Goal: Communication & Community: Ask a question

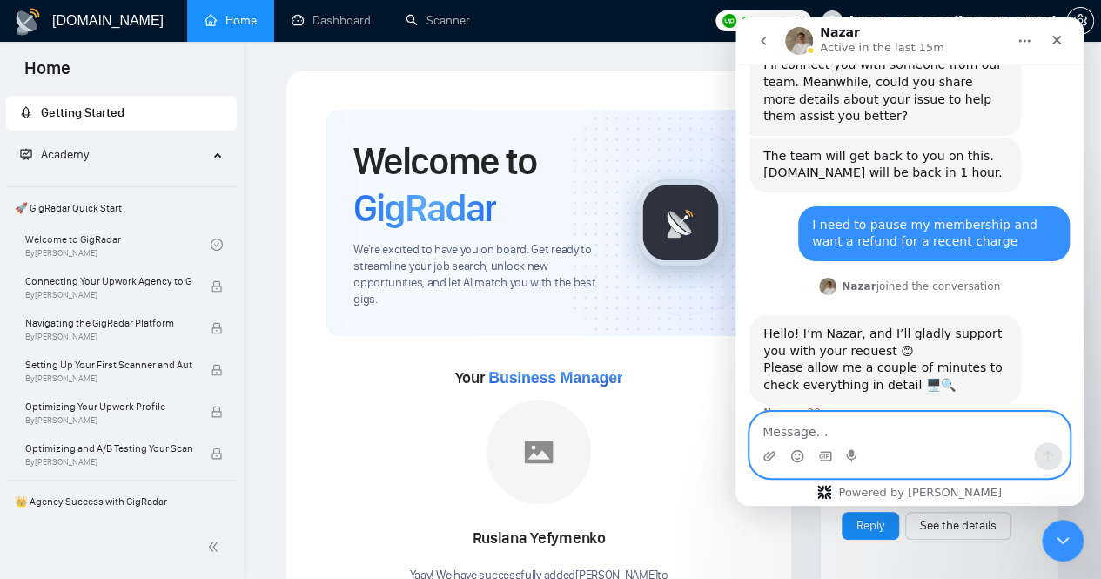
scroll to position [426, 0]
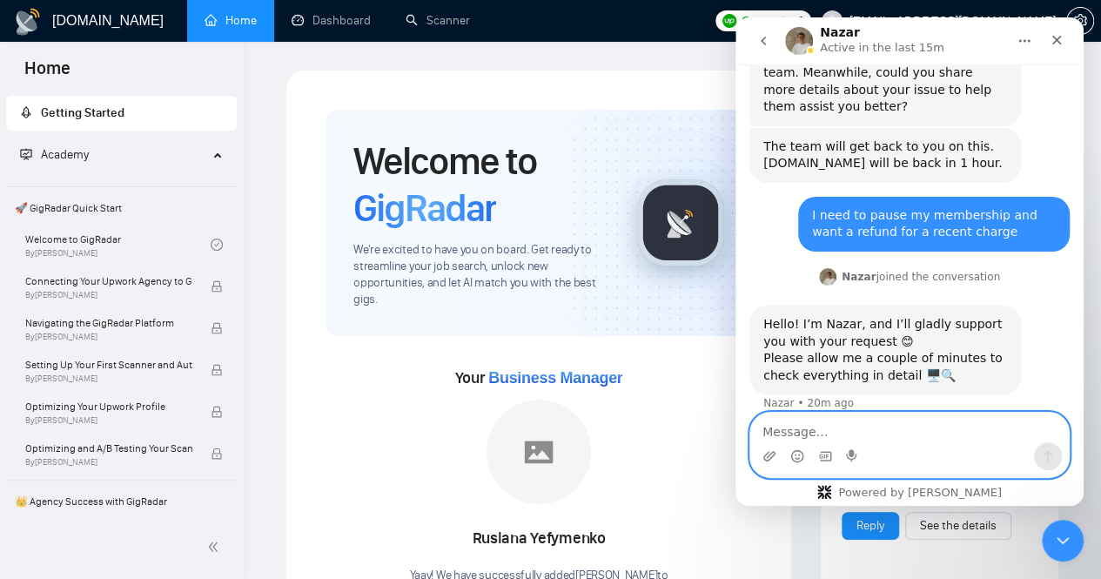
click at [859, 426] on textarea "Message…" at bounding box center [909, 428] width 319 height 30
type textarea "hi"
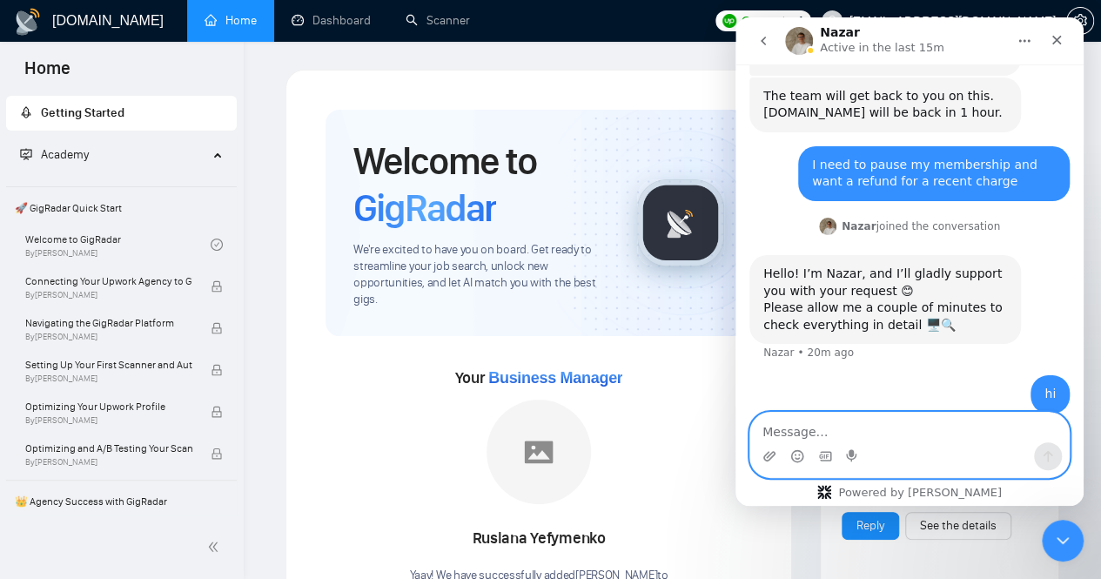
scroll to position [479, 0]
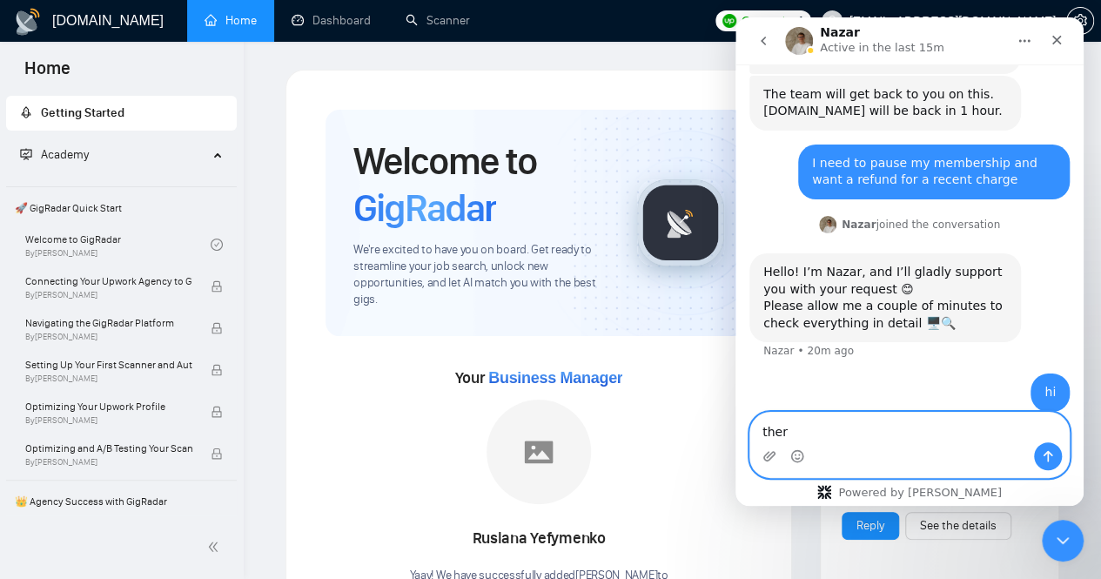
type textarea "there"
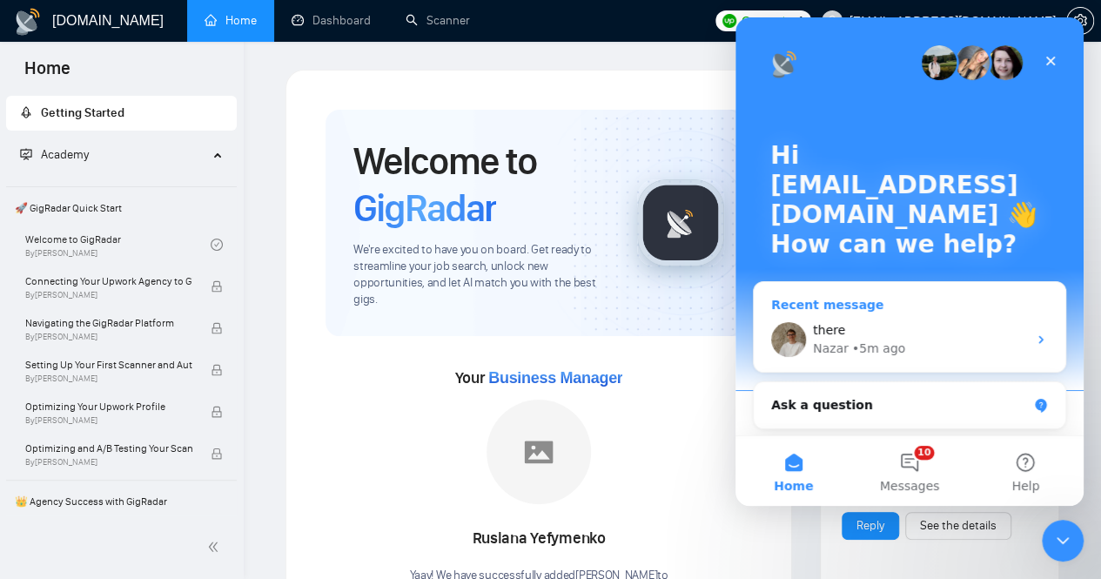
click at [884, 347] on div "• 5m ago" at bounding box center [878, 348] width 53 height 18
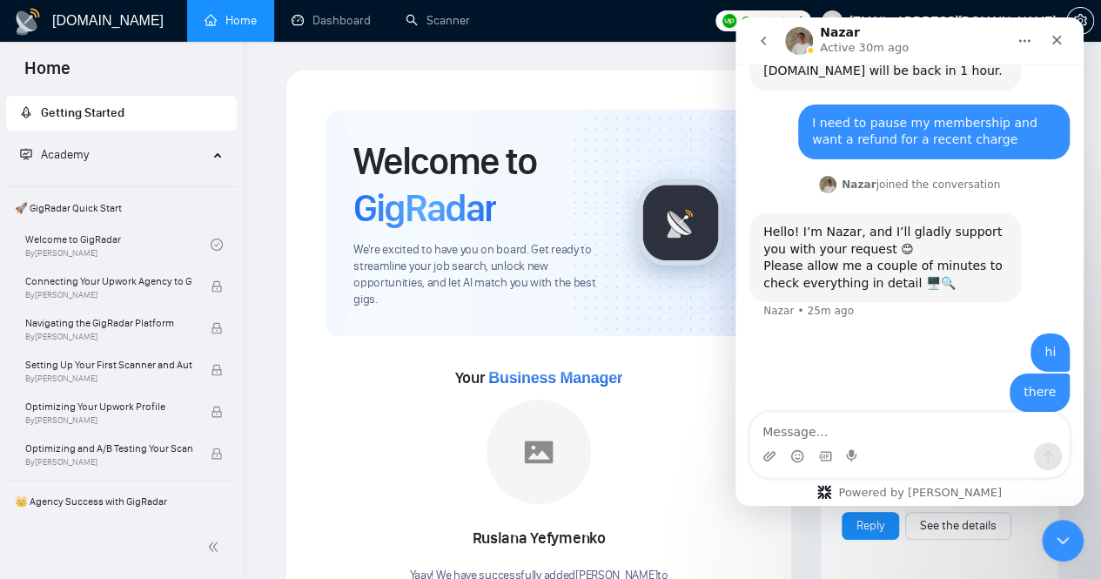
type textarea "?"
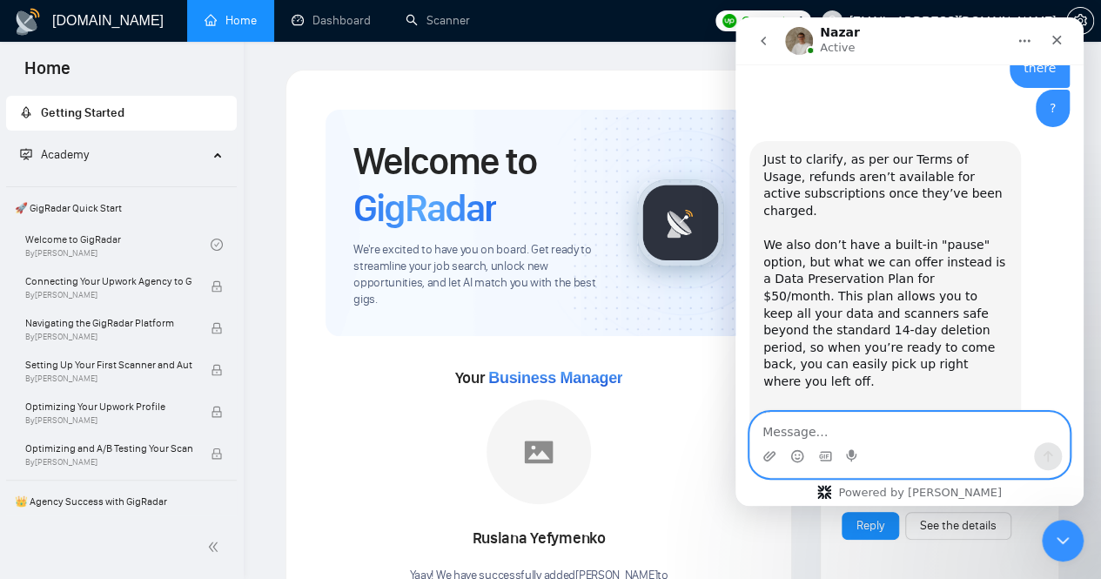
scroll to position [832, 0]
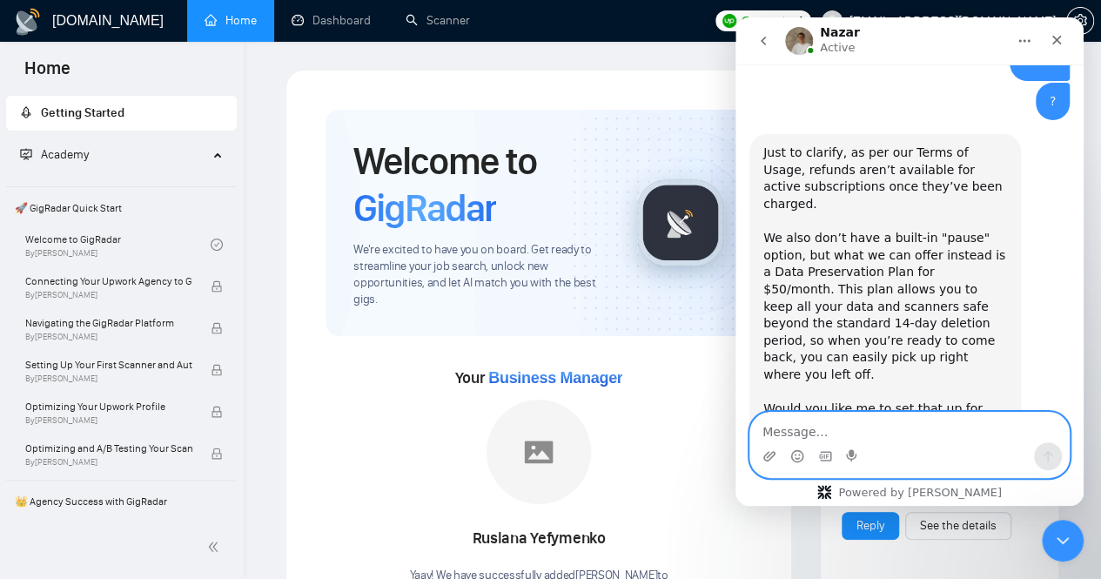
click at [871, 422] on textarea "Message…" at bounding box center [909, 428] width 319 height 30
type textarea "Hi Nazar.."
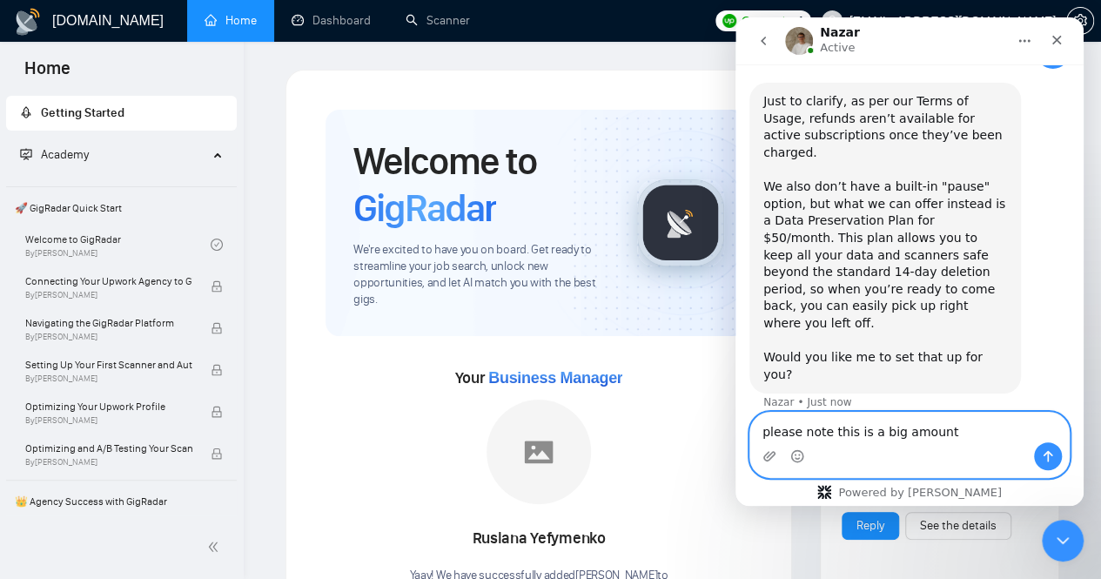
type textarea "please note this is a big amount"
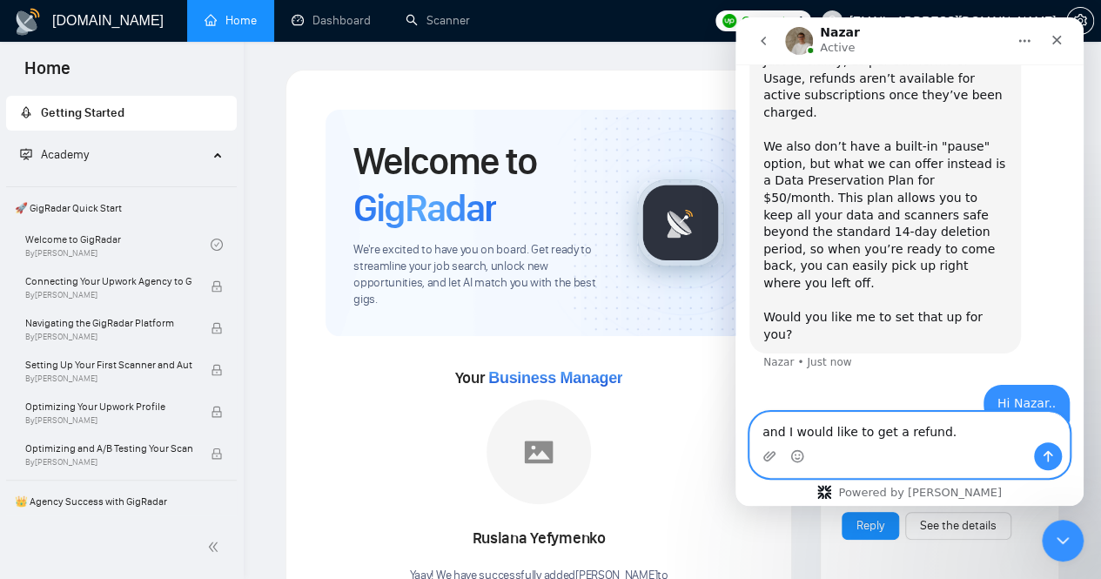
type textarea "and I would like to get a refund.."
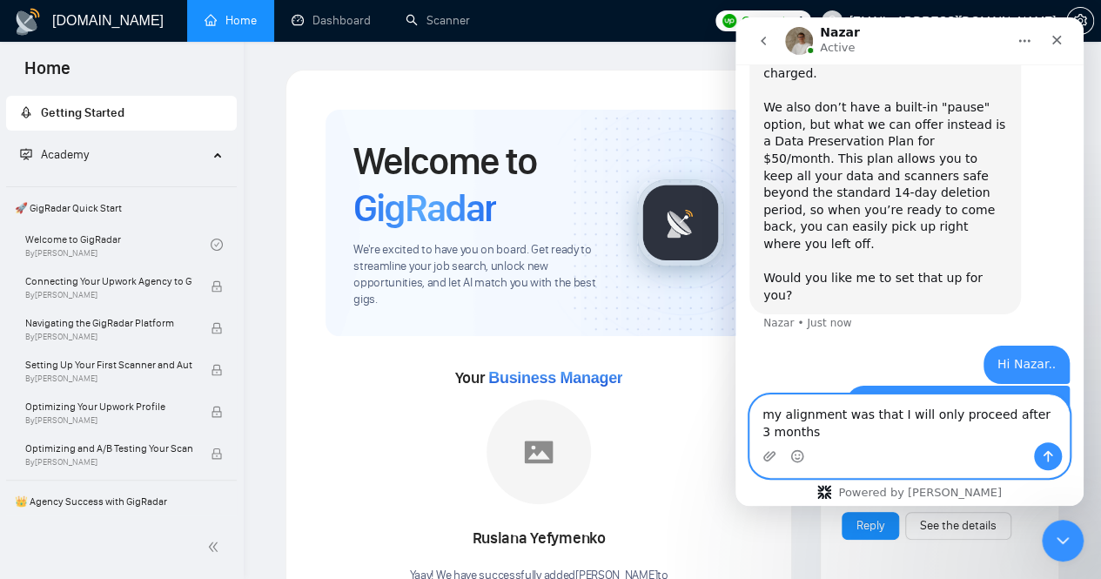
scroll to position [980, 0]
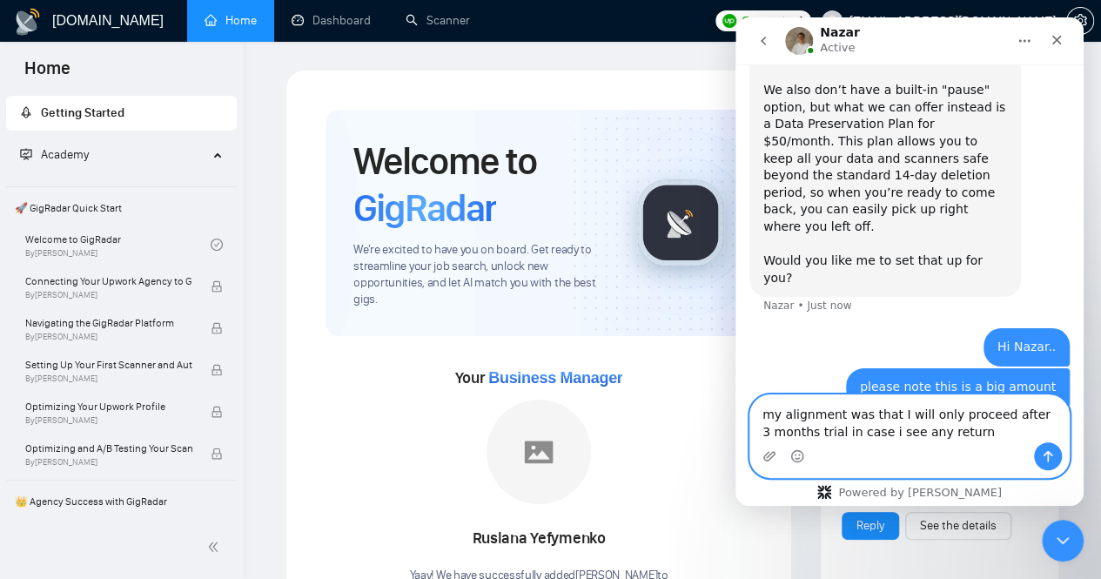
type textarea "my alignment was that I will only proceed after 3 months trial in case i see an…"
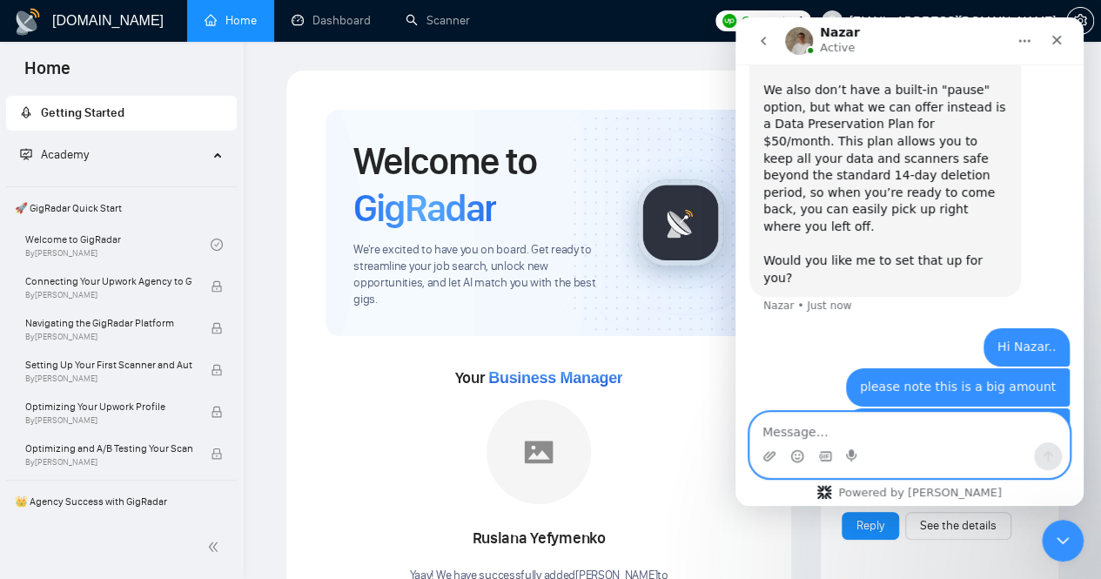
scroll to position [1020, 0]
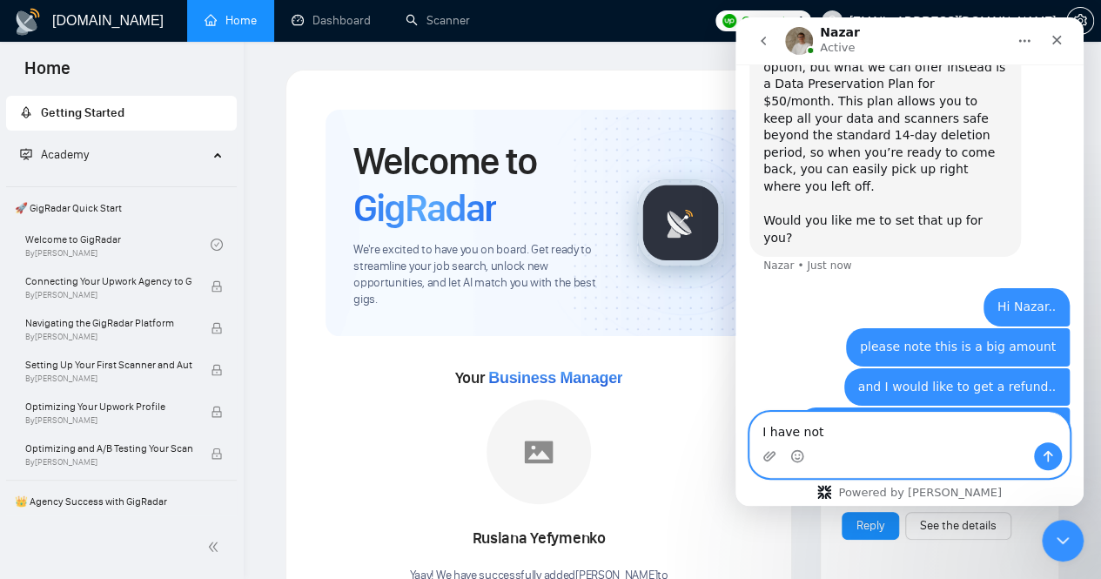
type textarea "I have not"
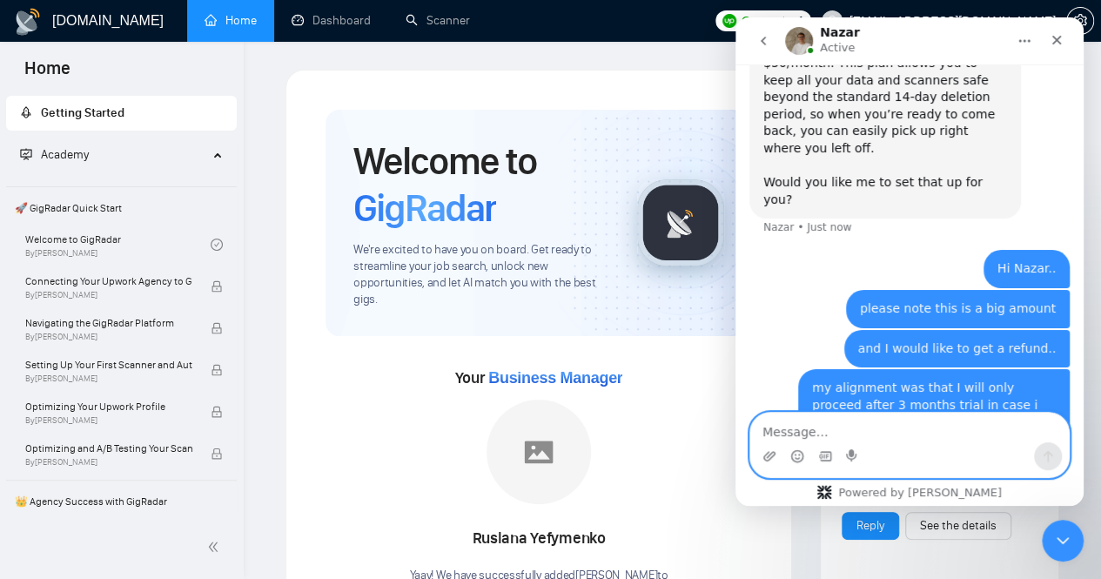
scroll to position [1059, 0]
type textarea "and hence would like to pause and get a refund"
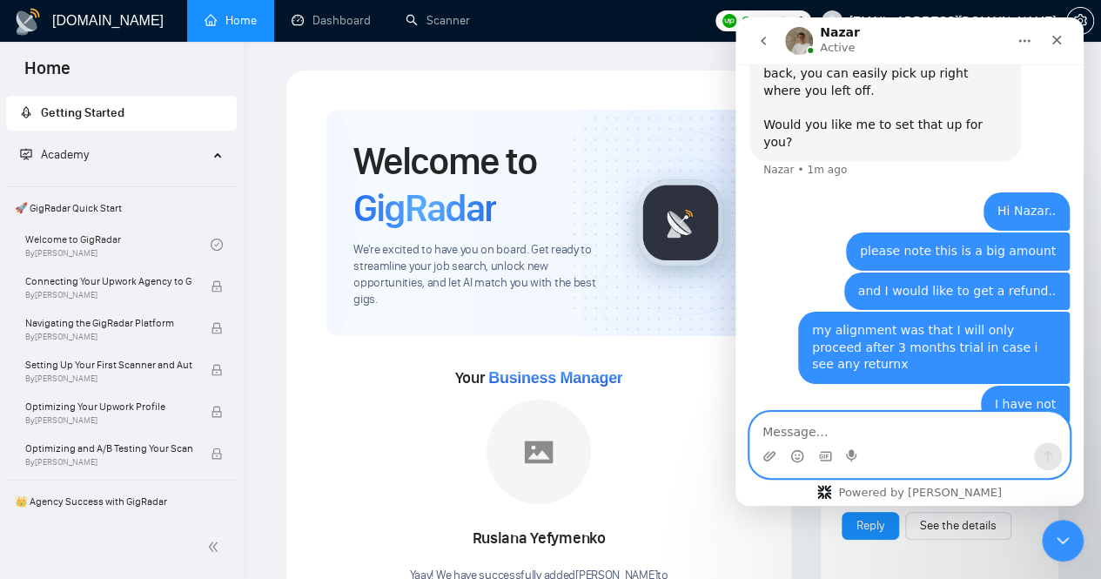
scroll to position [928, 0]
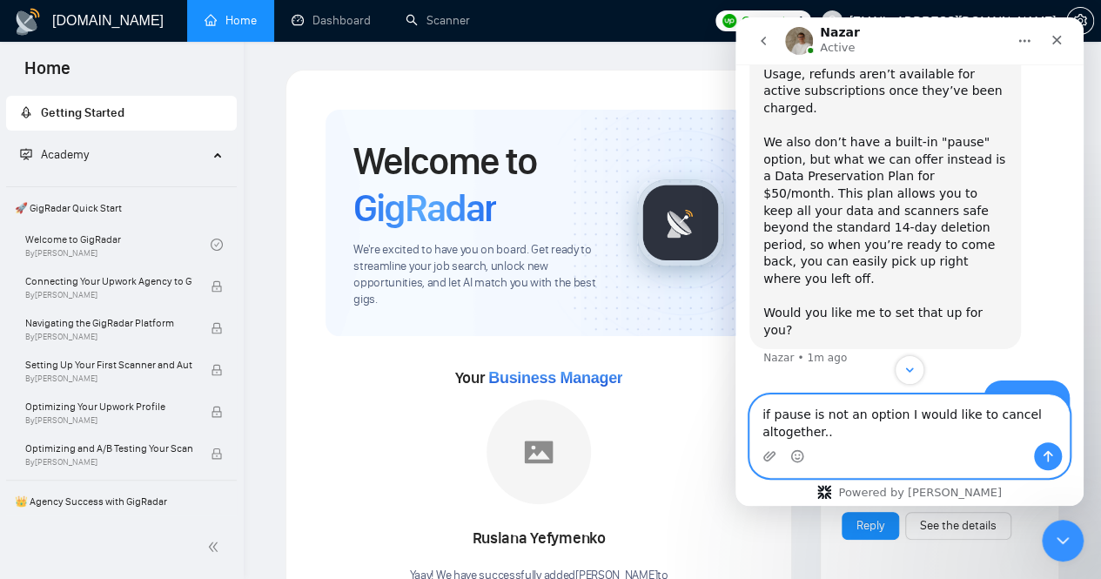
type textarea "if pause is not an option I would like to cancel altogether.."
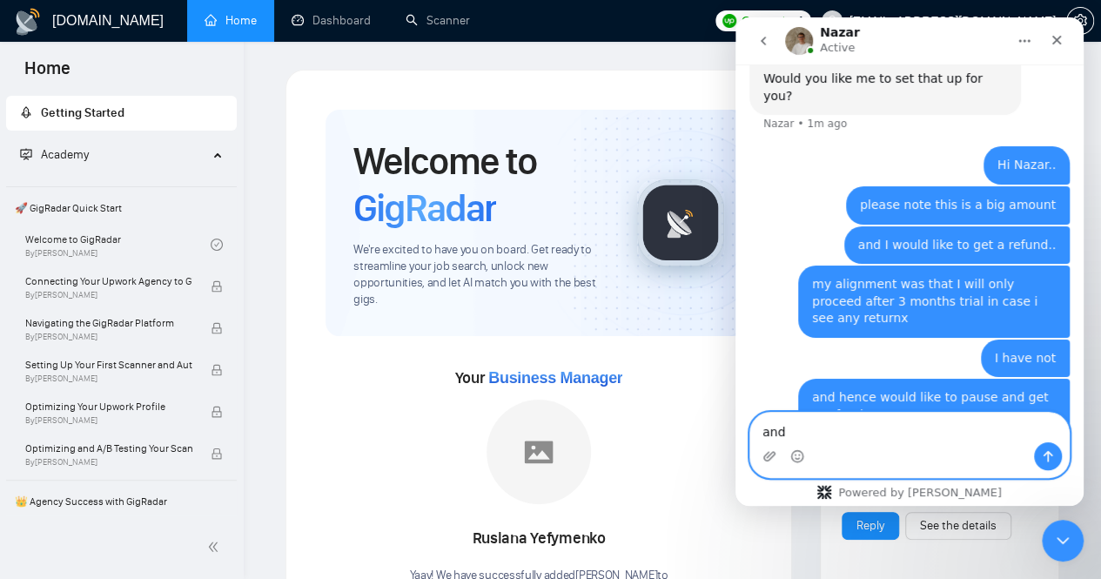
scroll to position [1173, 0]
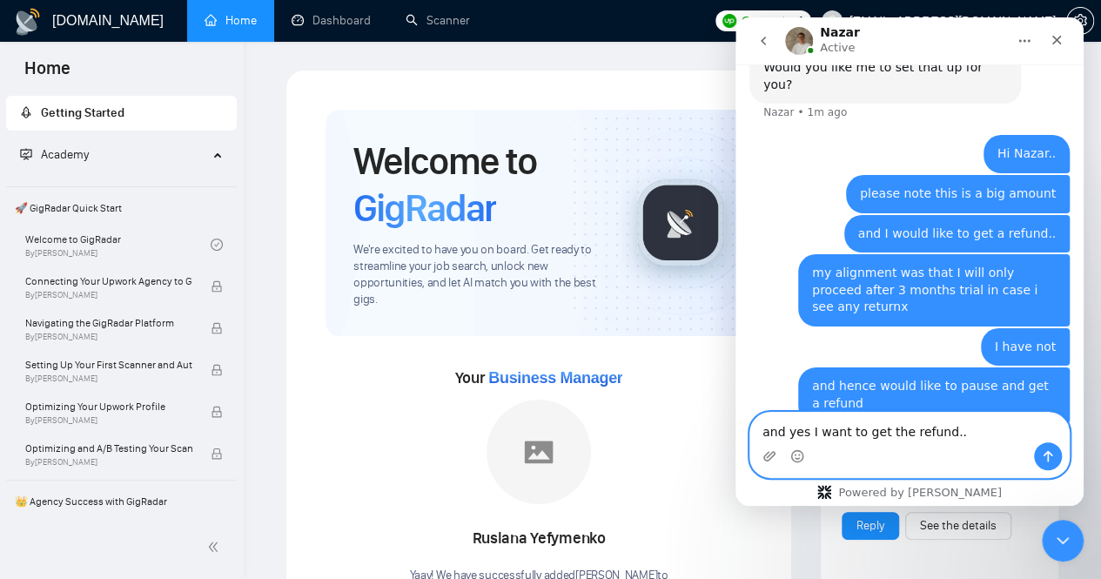
type textarea "and yes I want to get the refund.."
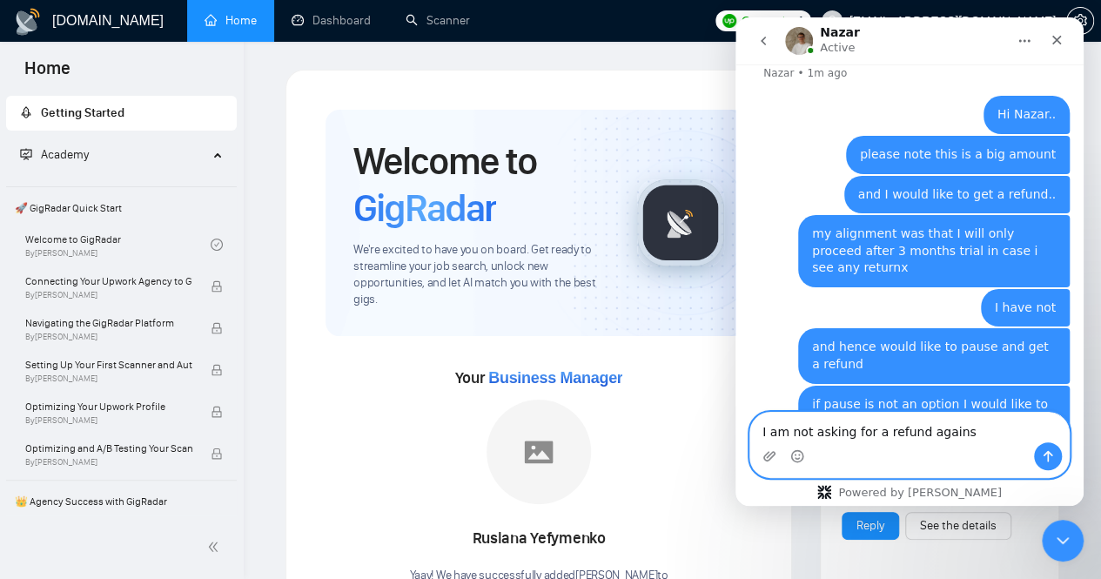
scroll to position [1279, 0]
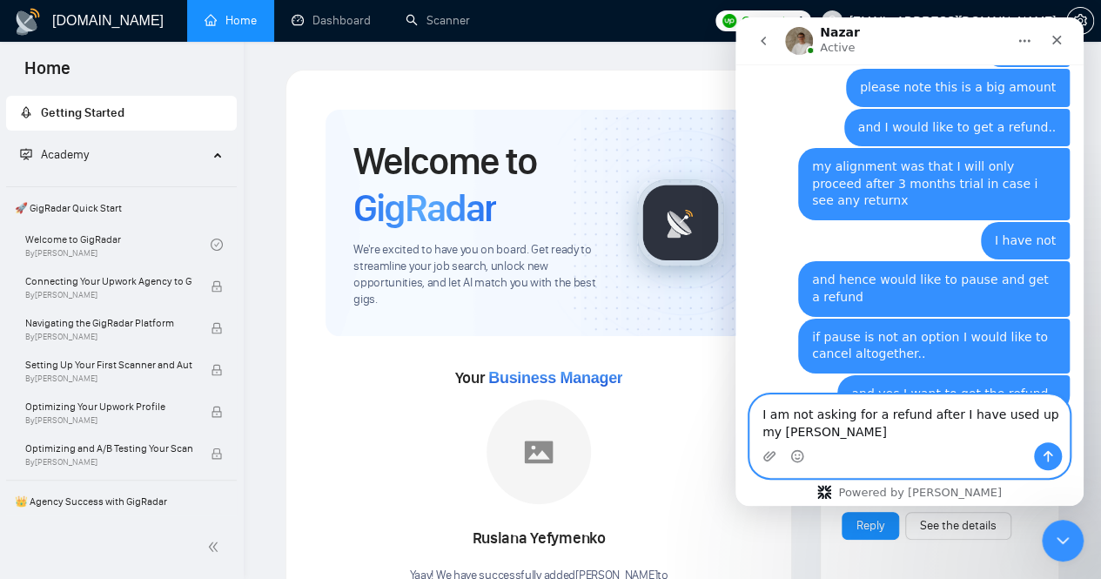
type textarea "I am not asking for a refund after I have used up my time"
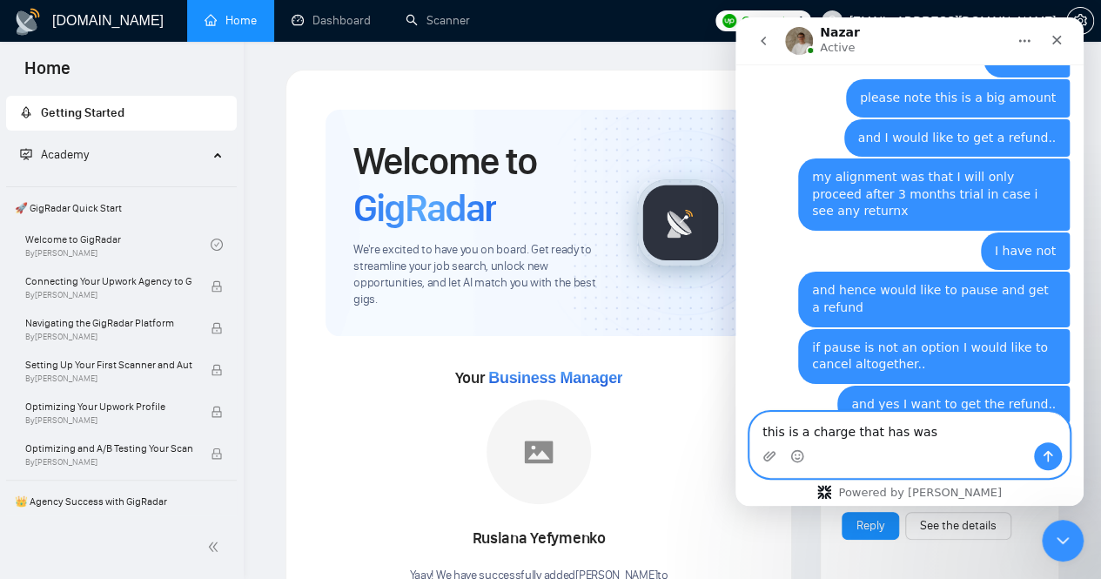
scroll to position [1336, 0]
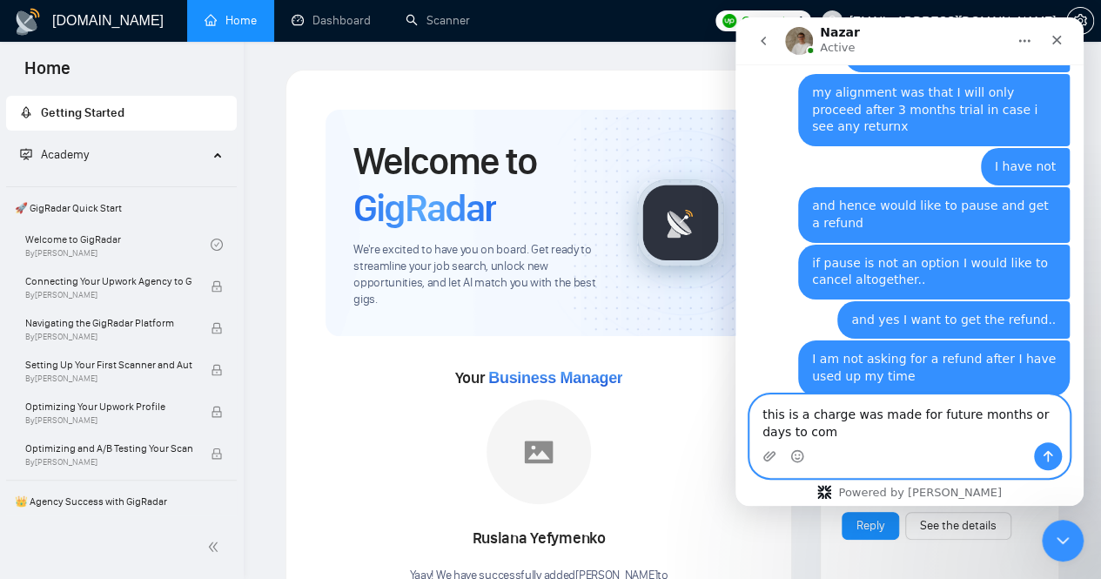
type textarea "this is a charge was made for future months or days to come"
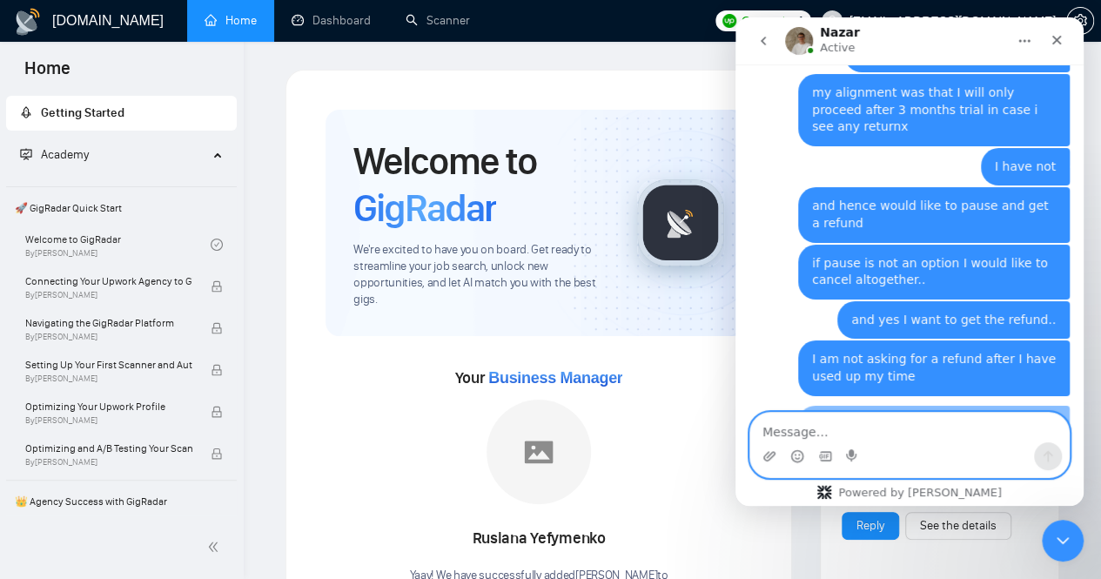
scroll to position [1393, 0]
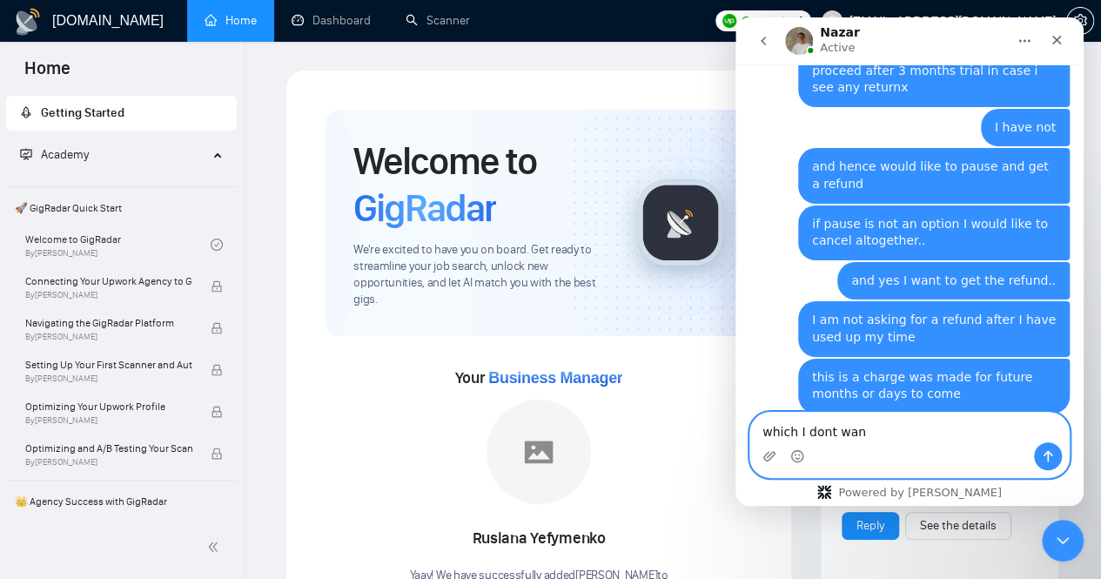
type textarea "which I dont want"
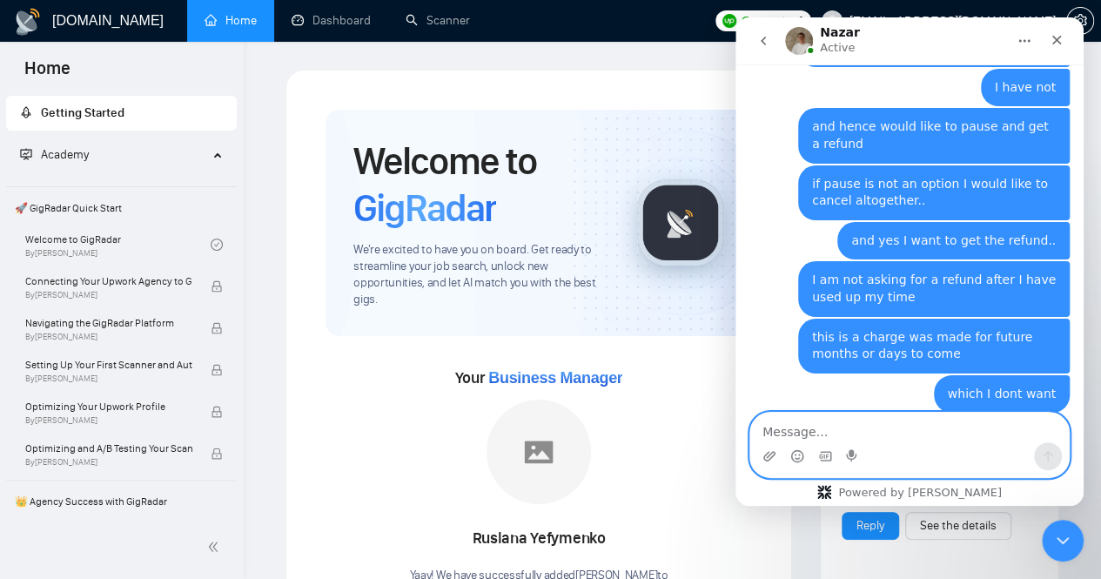
scroll to position [1366, 0]
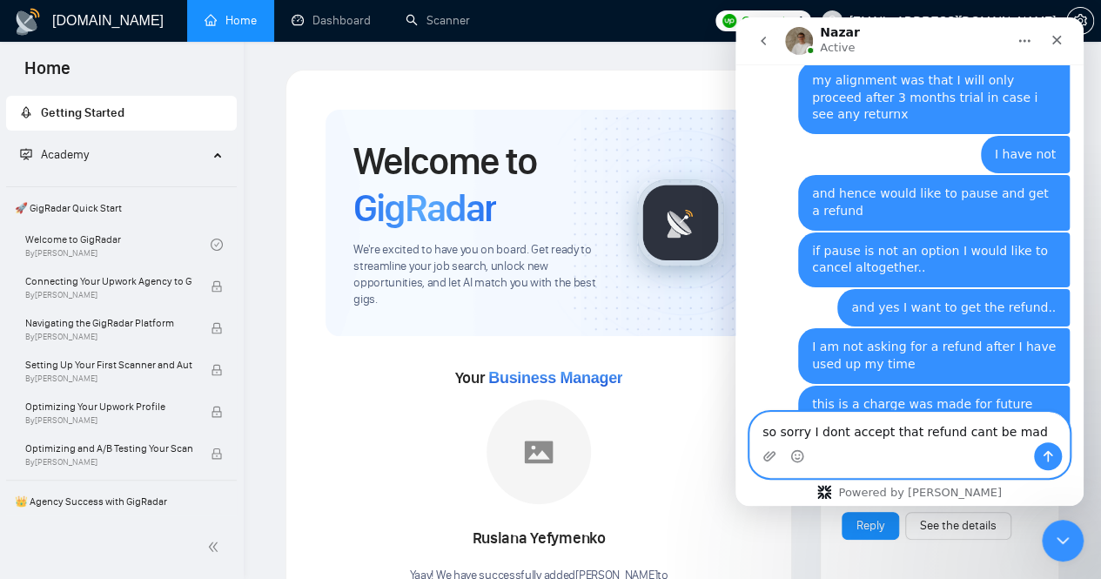
type textarea "so sorry I dont accept that refund cant be made"
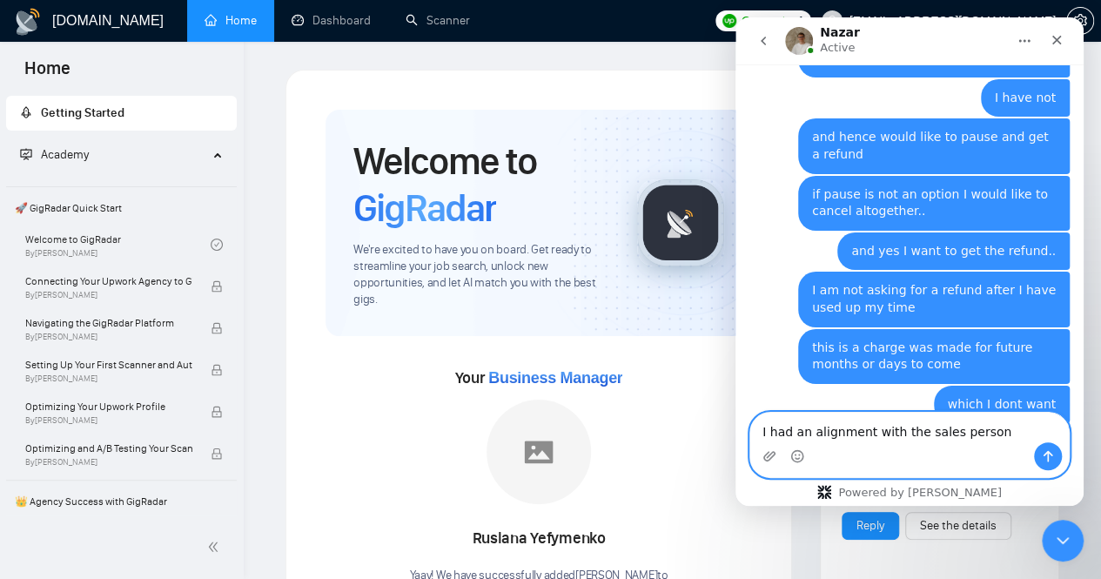
type textarea "I had an alignment with the sales person"
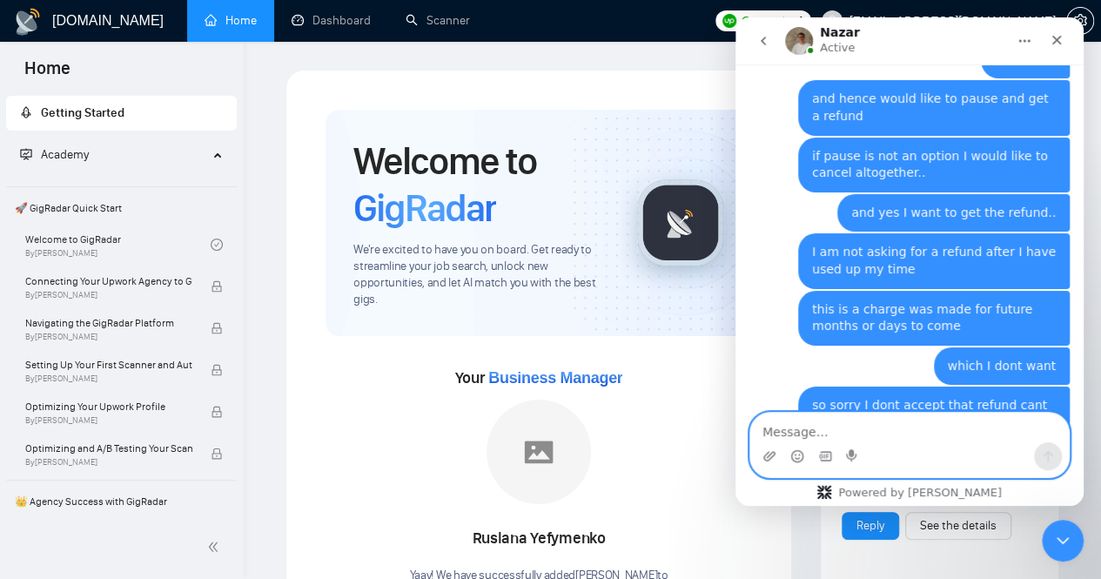
scroll to position [1462, 0]
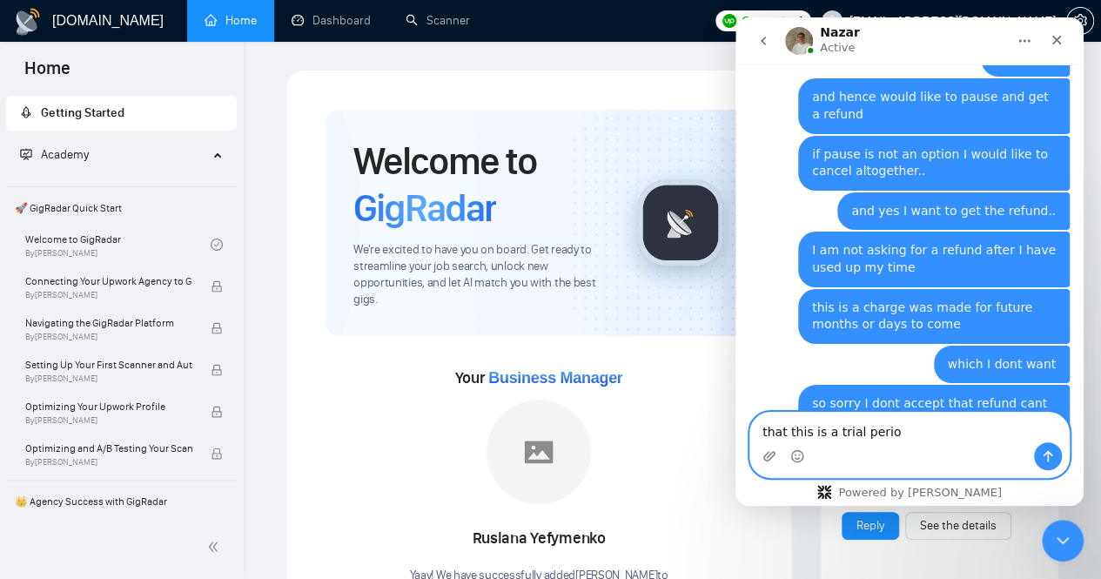
type textarea "that this is a trial period"
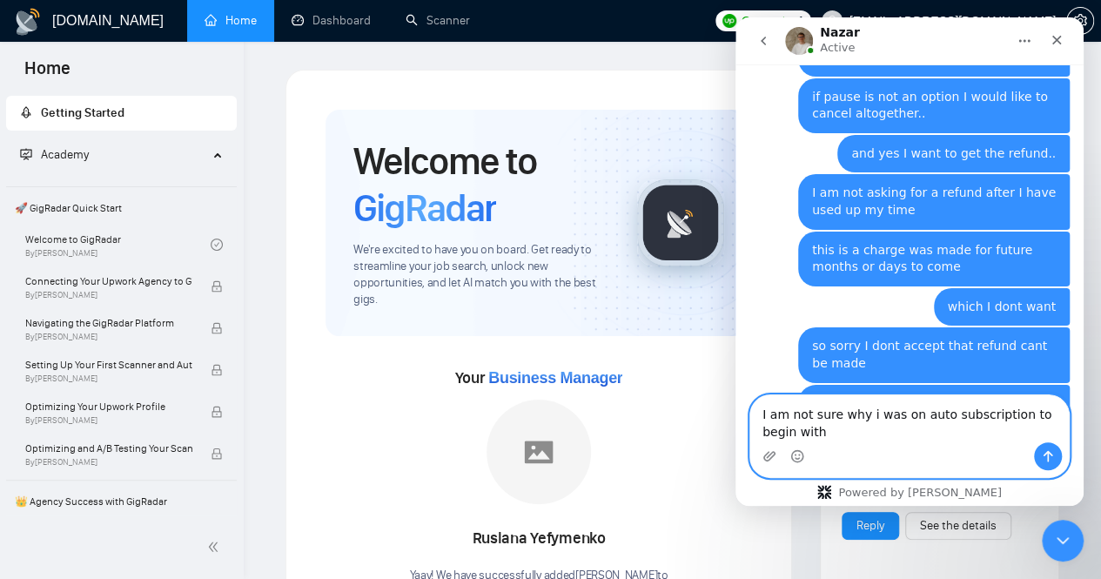
type textarea "I am not sure why i was on auto subscription to begin with"
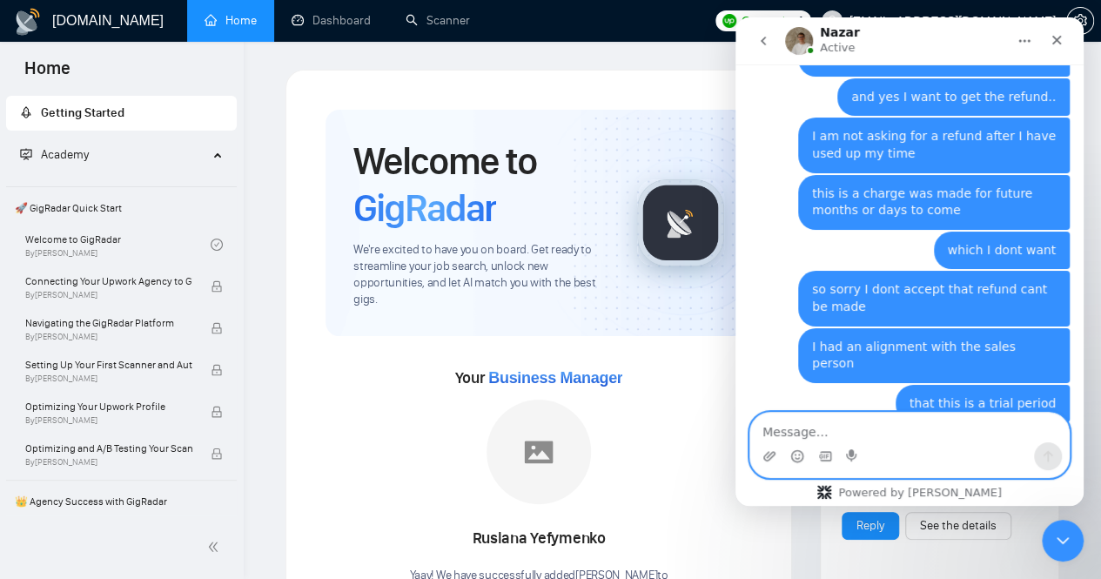
scroll to position [1610, 0]
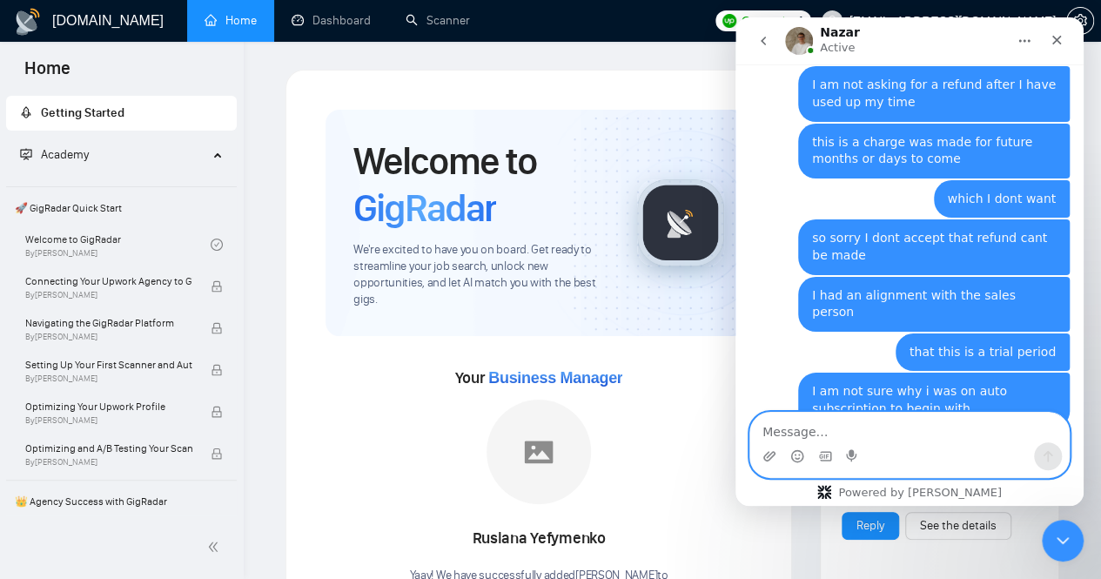
click at [862, 423] on textarea "Message…" at bounding box center [909, 428] width 319 height 30
type textarea "Please do"
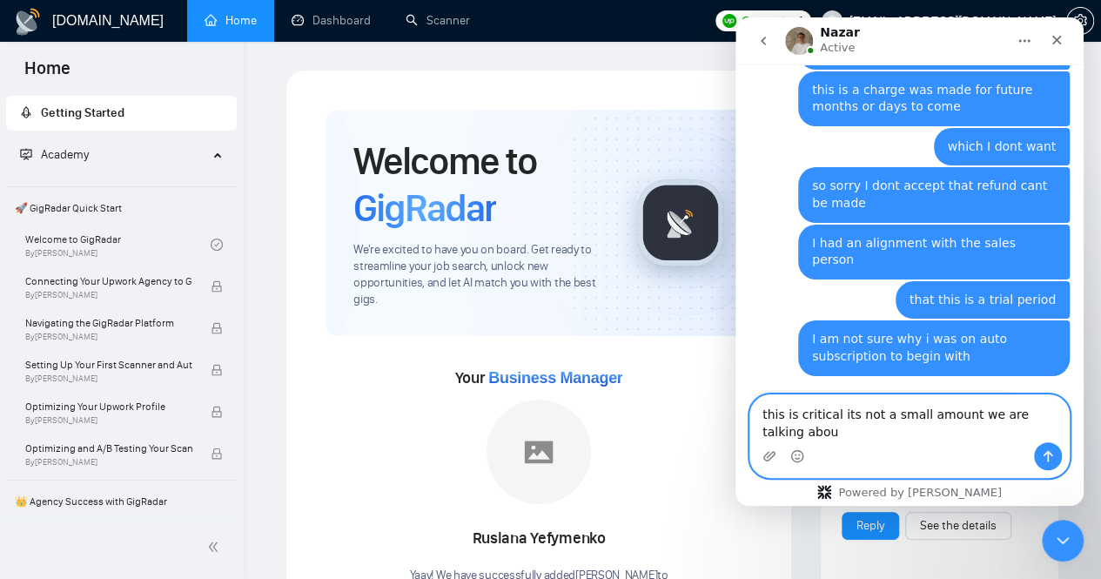
type textarea "this is critical its not a small amount we are talking about"
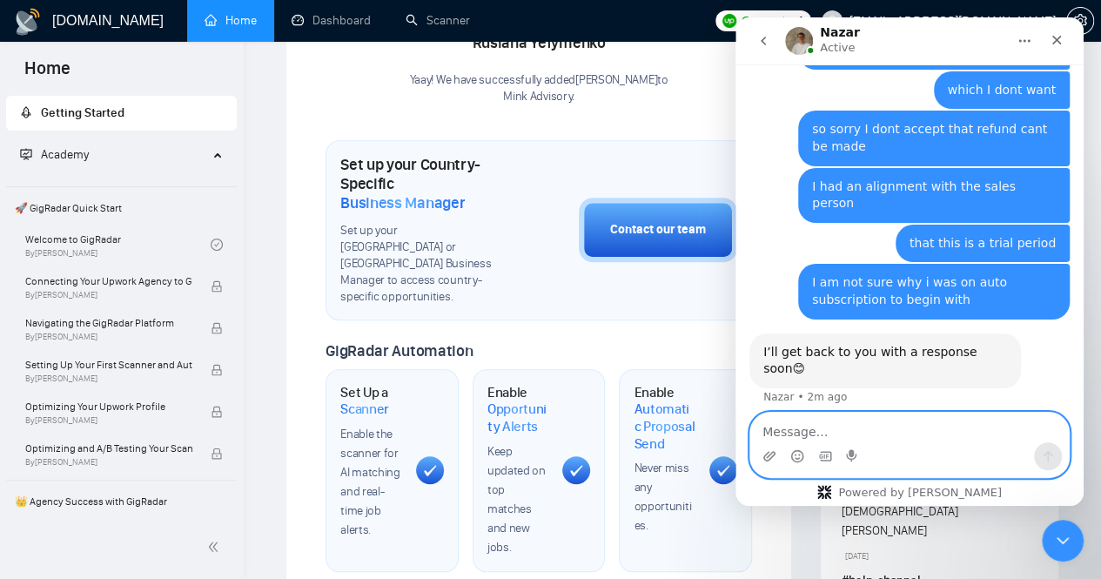
scroll to position [0, 0]
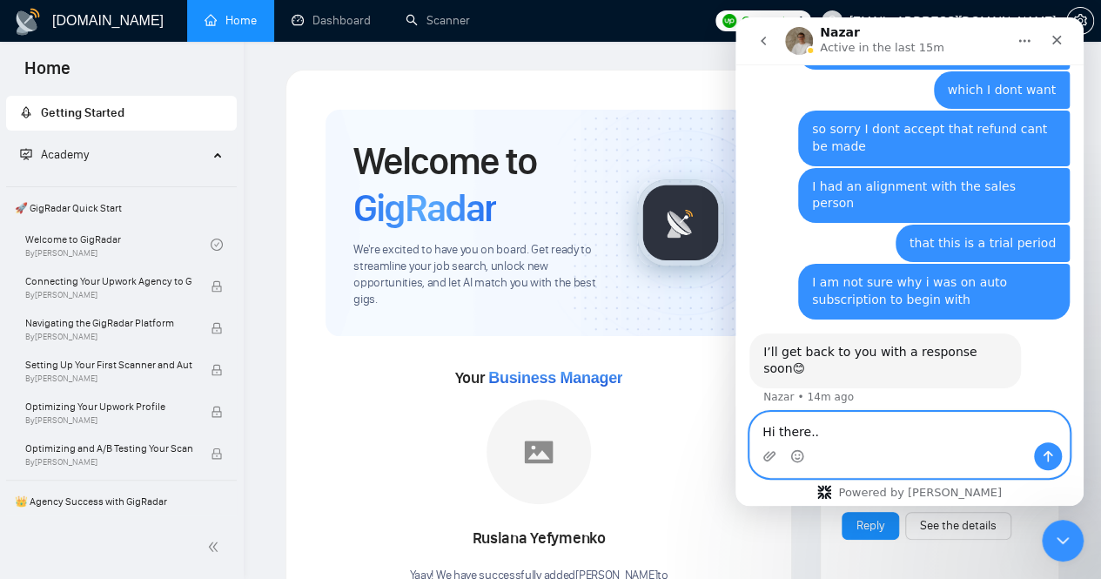
type textarea "Hi there.."
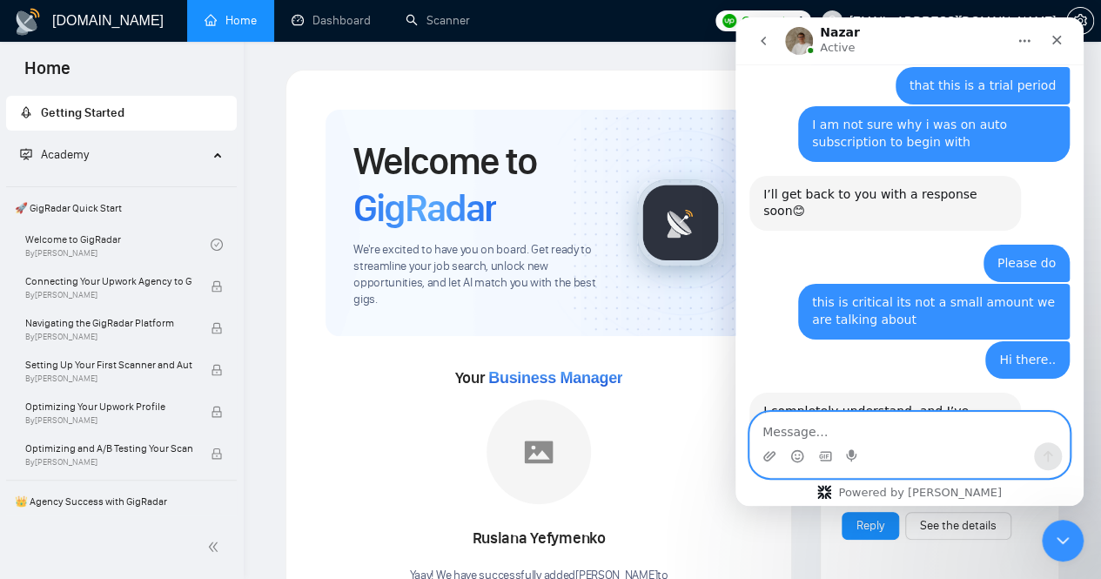
scroll to position [1878, 0]
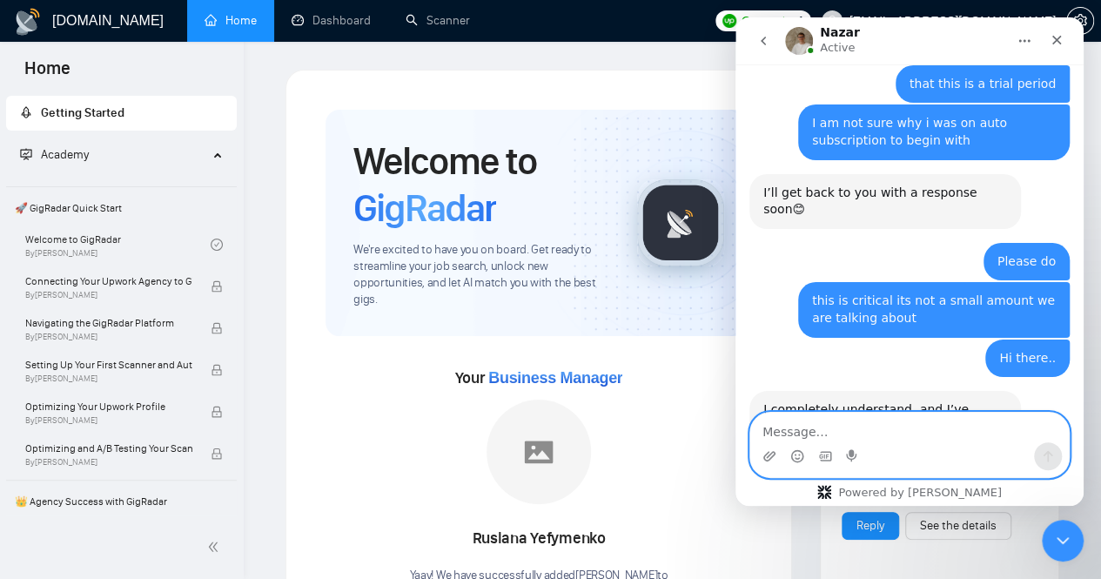
click at [827, 433] on textarea "Message…" at bounding box center [909, 428] width 319 height 30
type textarea "should I wait here on the chat"
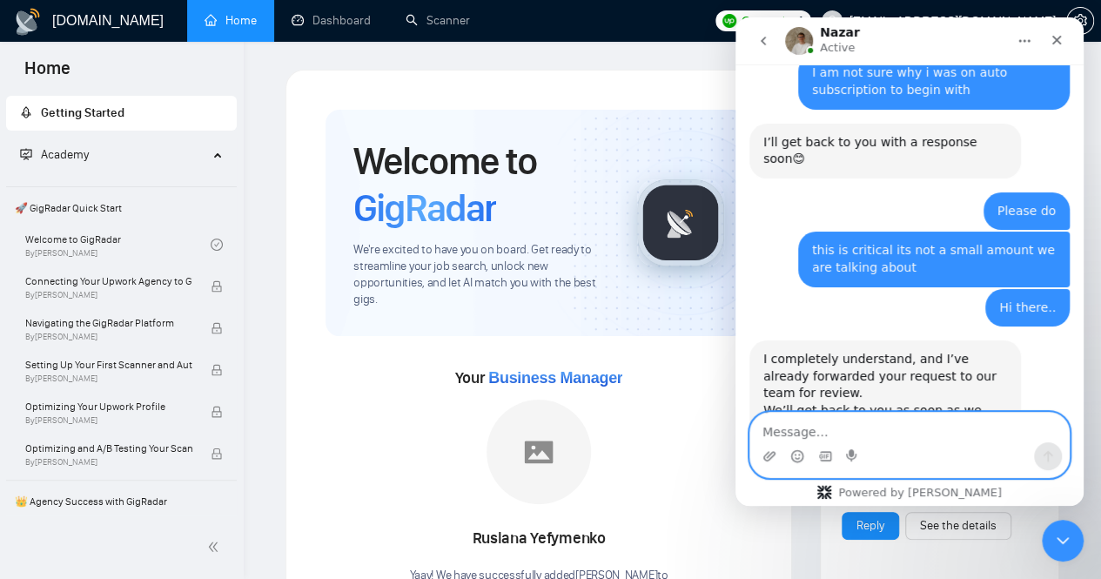
scroll to position [1931, 0]
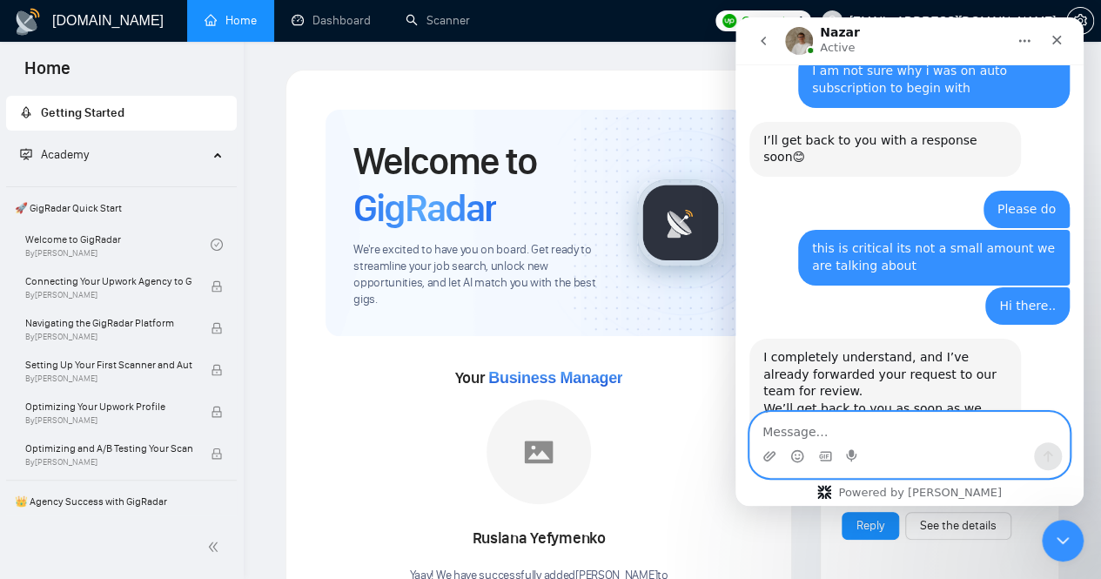
click at [890, 424] on textarea "Message…" at bounding box center [909, 428] width 319 height 30
type textarea "?"
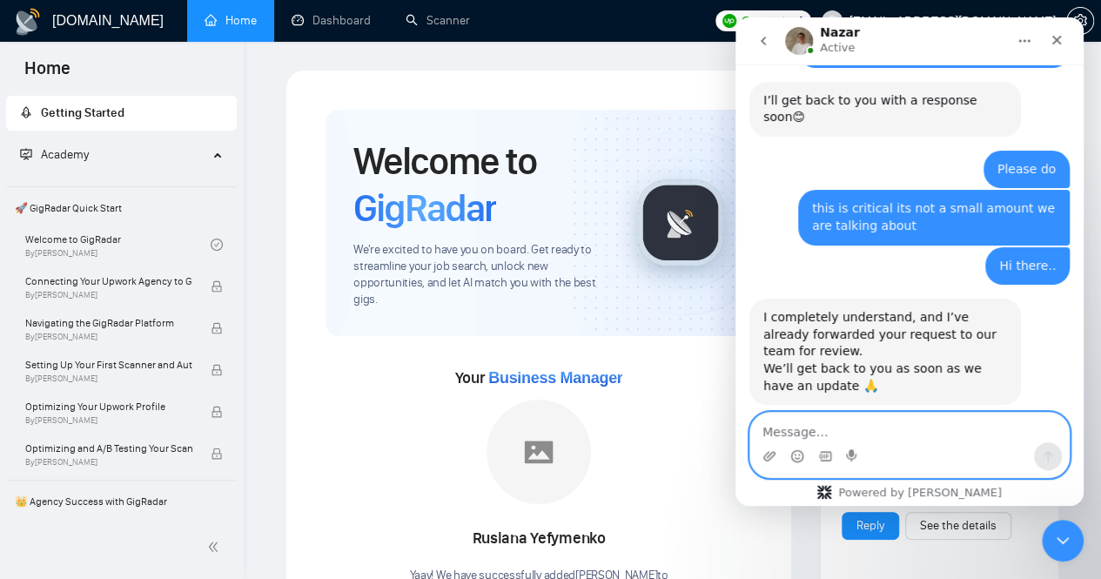
scroll to position [2056, 0]
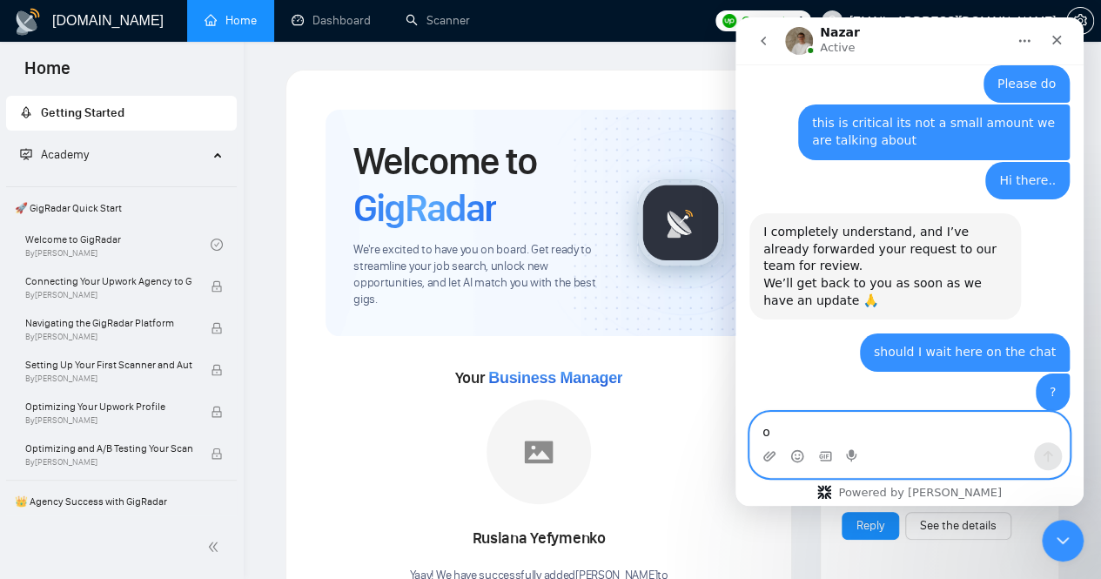
type textarea "ok"
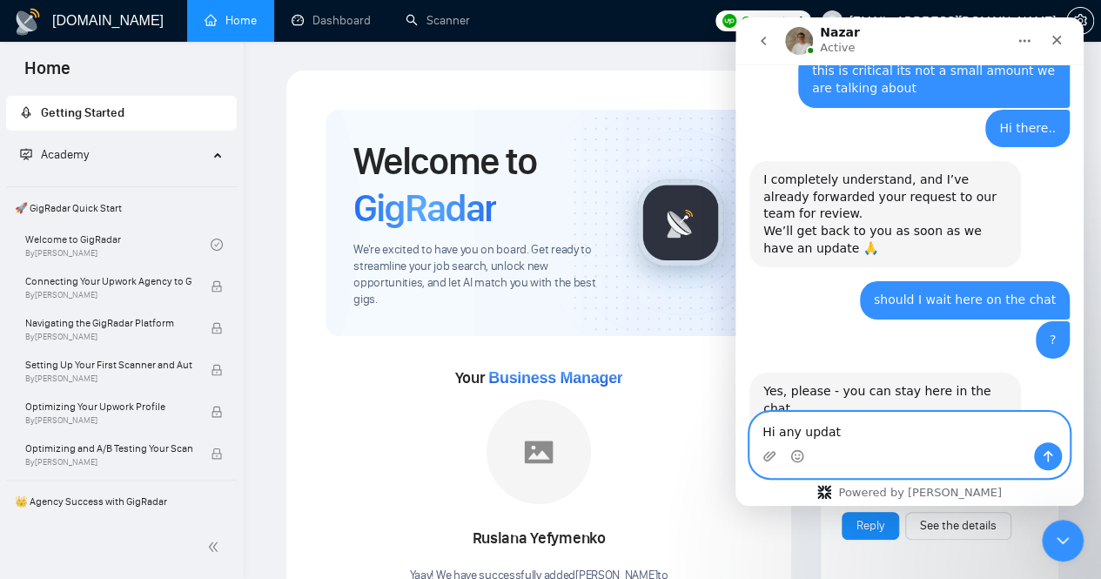
type textarea "Hi any update"
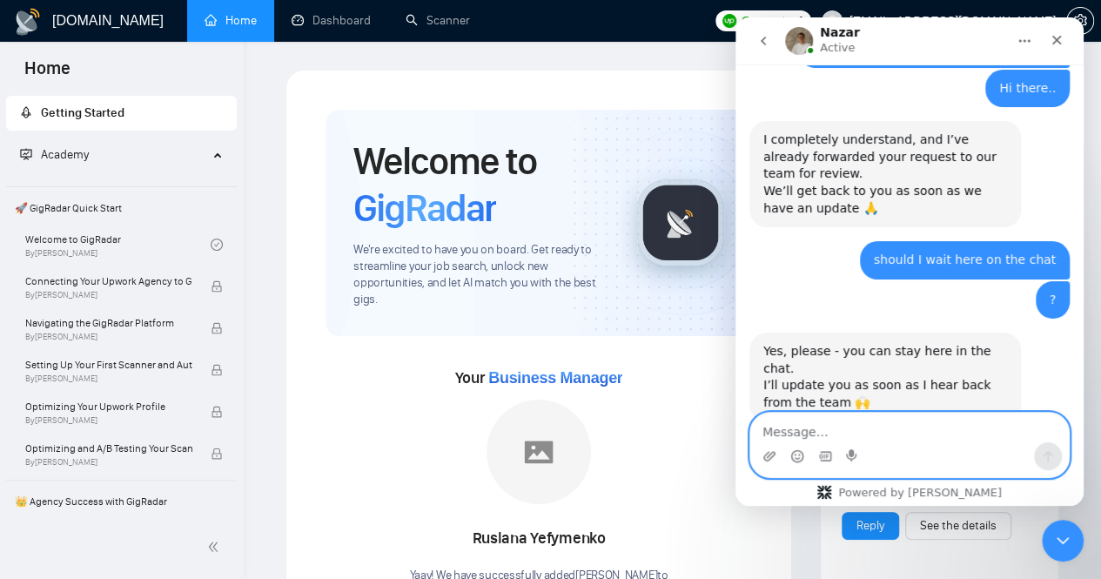
scroll to position [2251, 0]
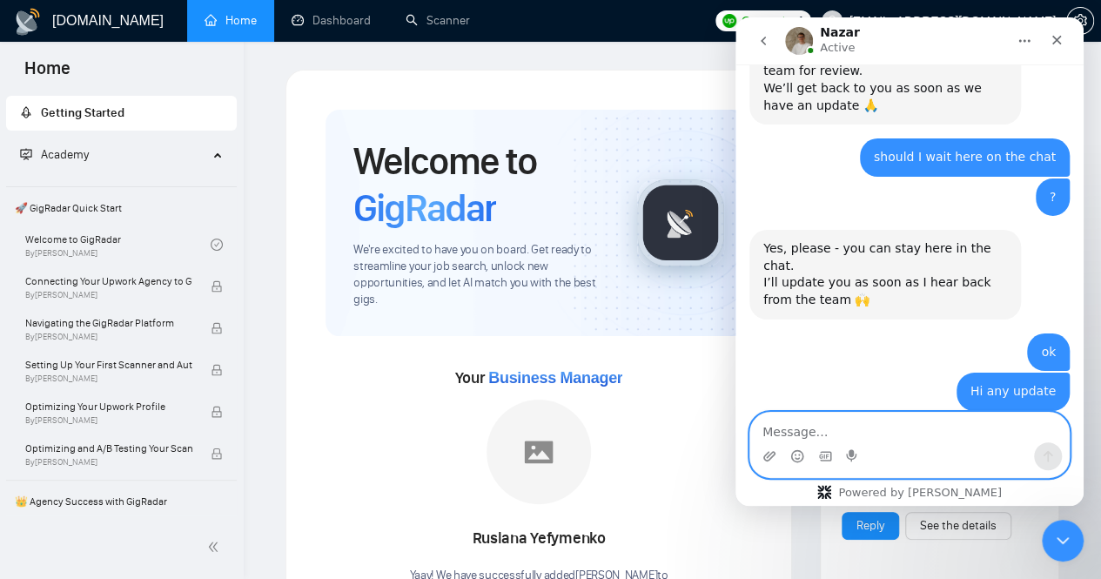
click at [867, 420] on textarea "Message…" at bounding box center [909, 428] width 319 height 30
type textarea "ok thanks.."
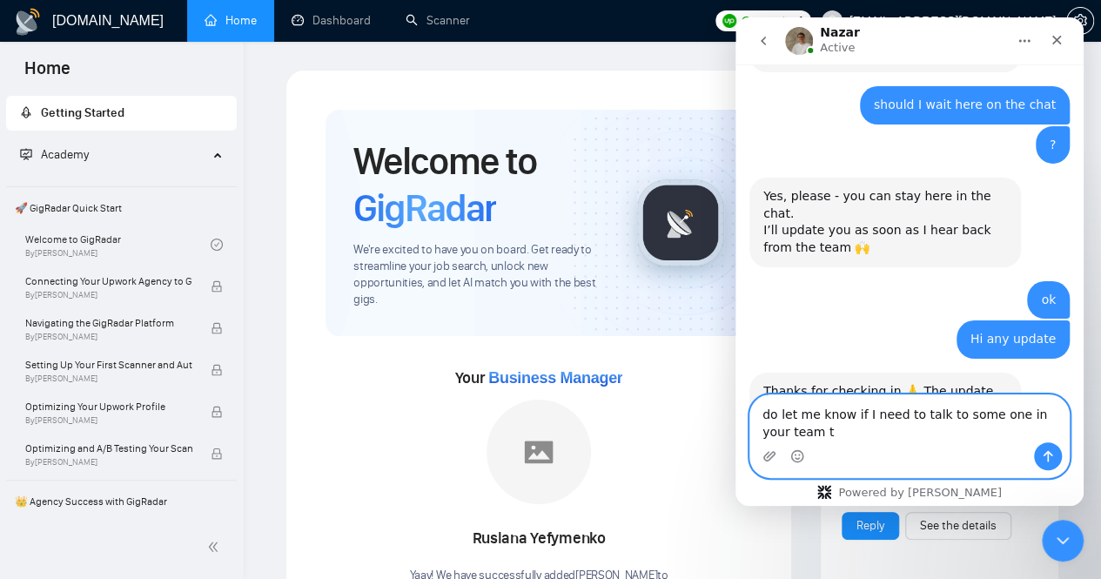
scroll to position [2321, 0]
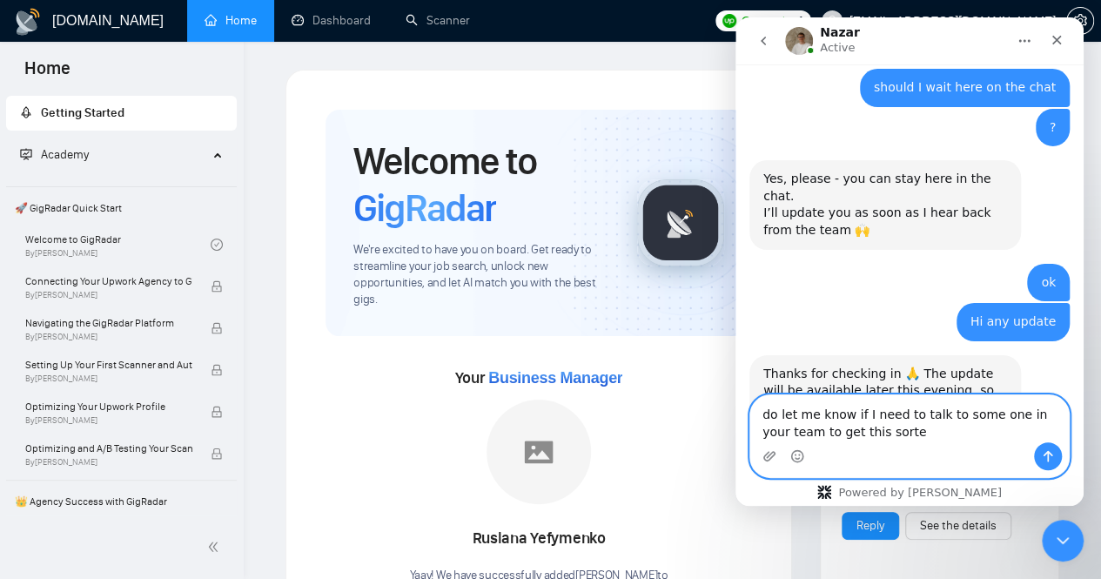
type textarea "do let me know if I need to talk to some one in your team to get this sorted"
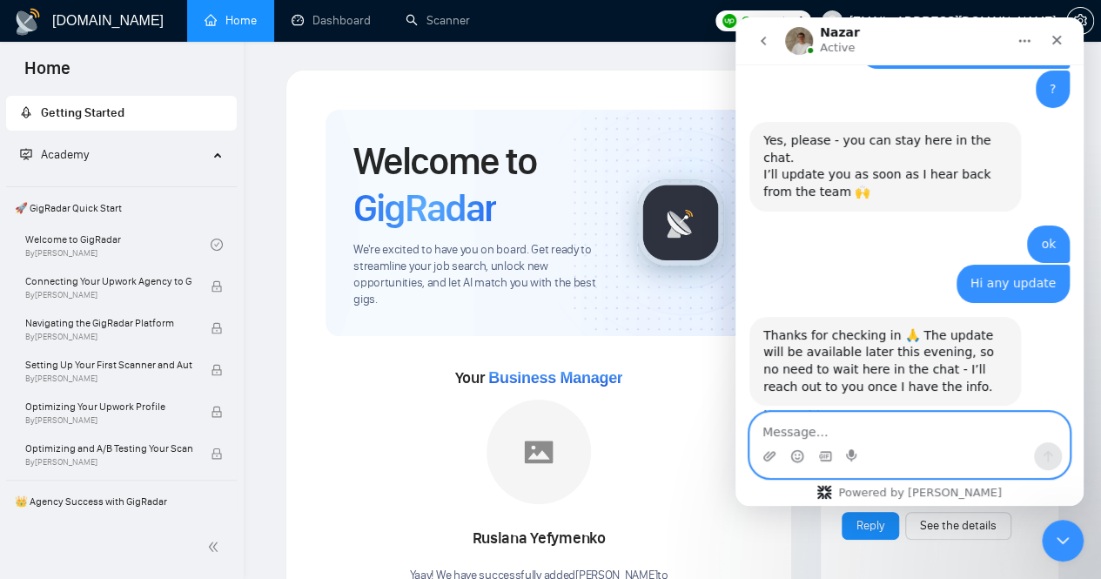
scroll to position [2360, 0]
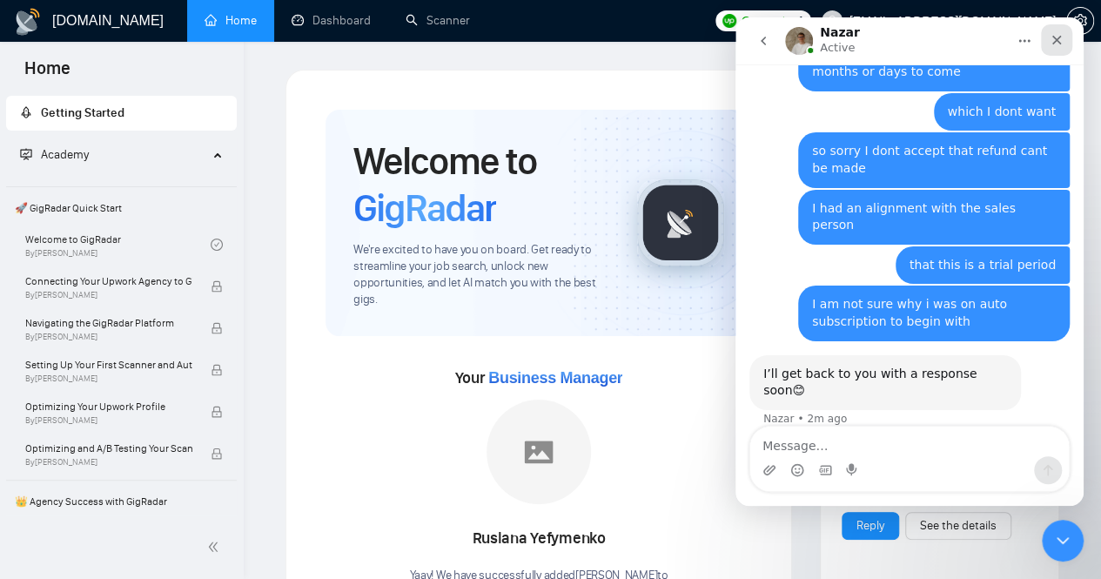
scroll to position [1705, 0]
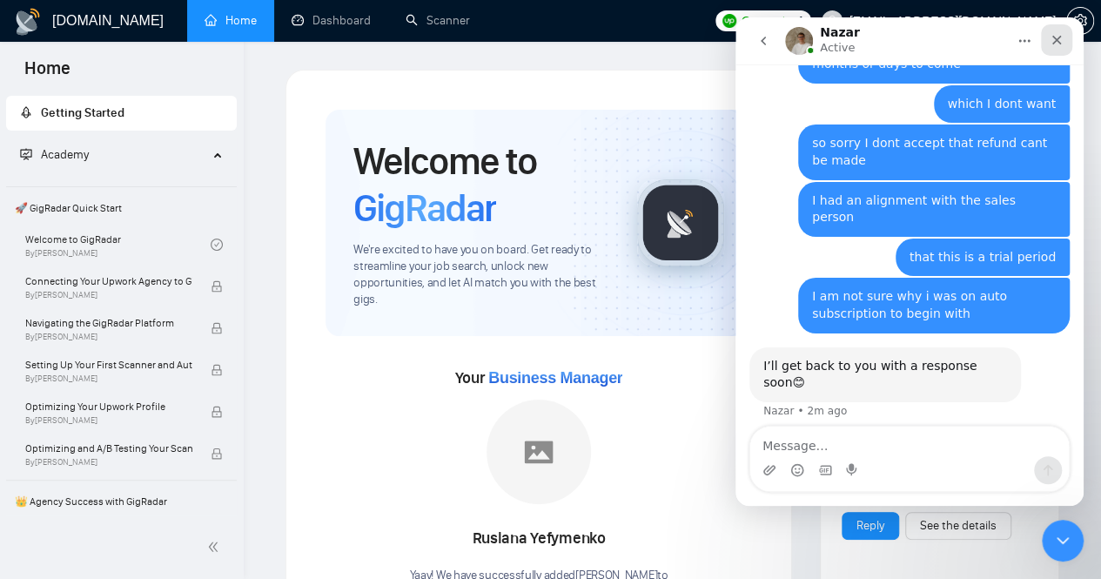
click at [1052, 39] on icon "Close" at bounding box center [1057, 40] width 14 height 14
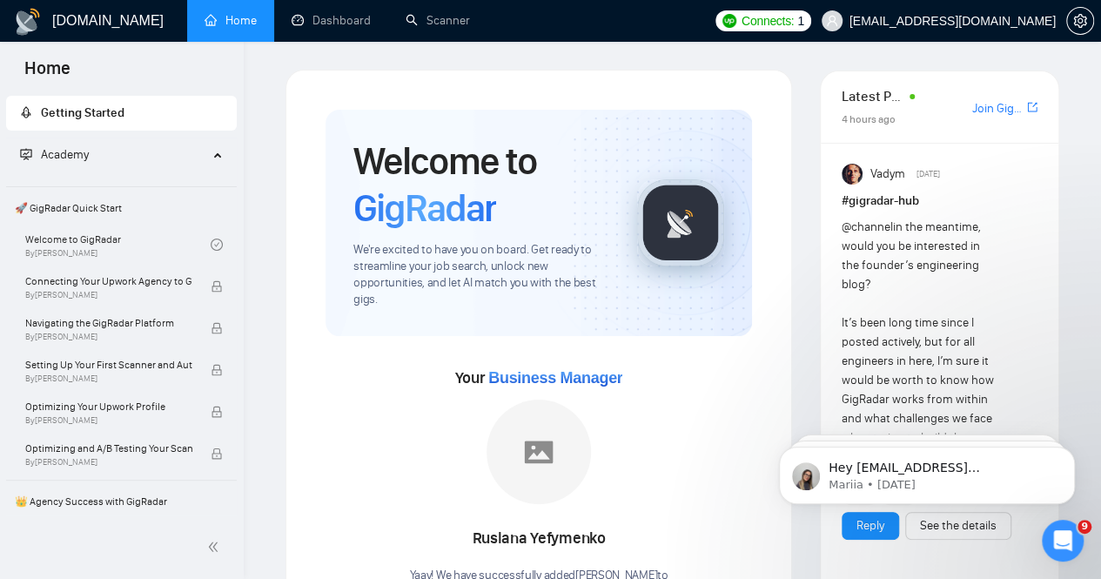
scroll to position [1957, 0]
